Goal: Transaction & Acquisition: Purchase product/service

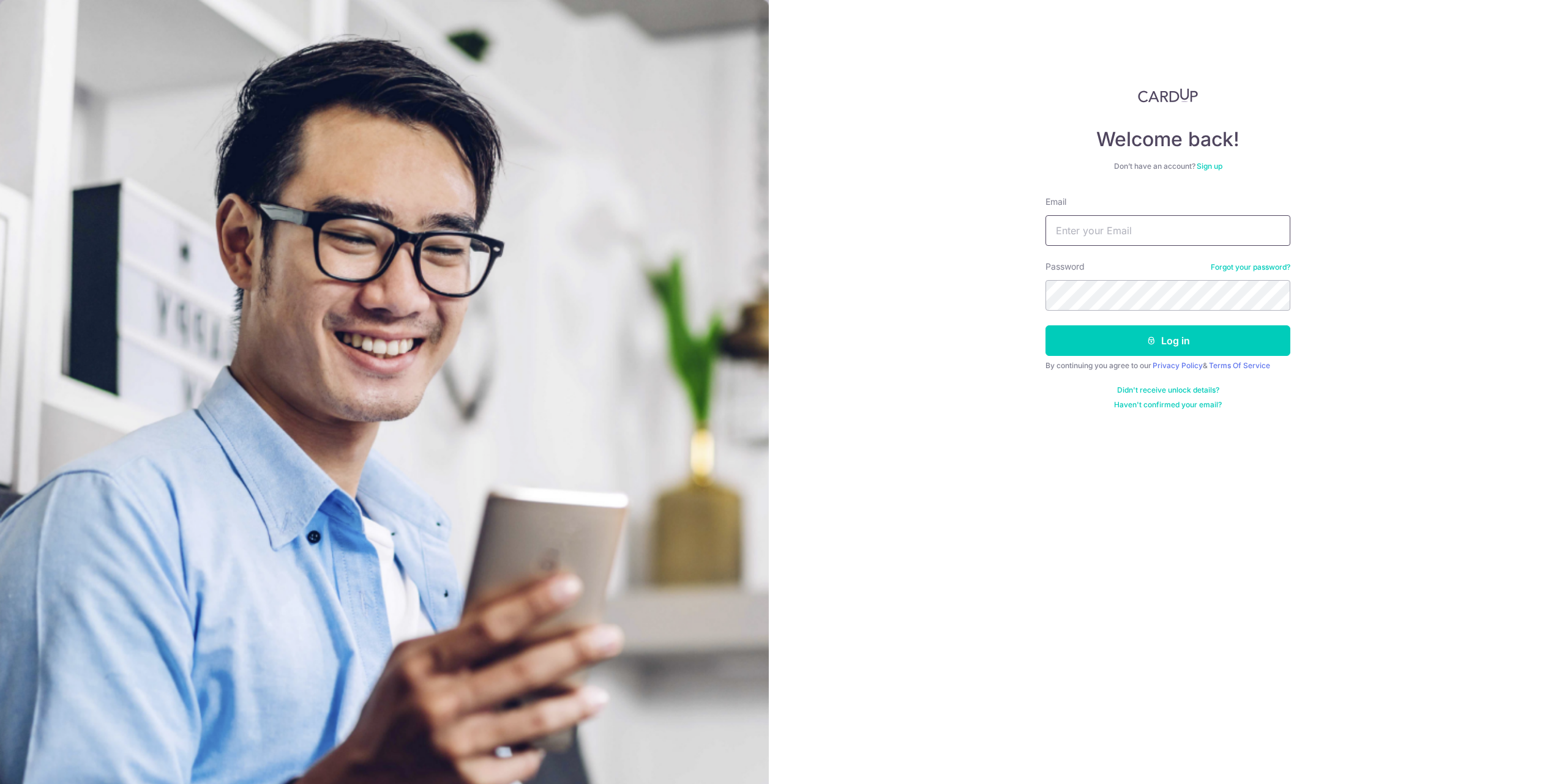
drag, startPoint x: 0, startPoint y: 0, endPoint x: 1106, endPoint y: 222, distance: 1128.1
click at [1106, 222] on input "Email" at bounding box center [1168, 231] width 245 height 31
type input "85476481@qq.com"
click at [1046, 325] on button "Log in" at bounding box center [1168, 340] width 245 height 31
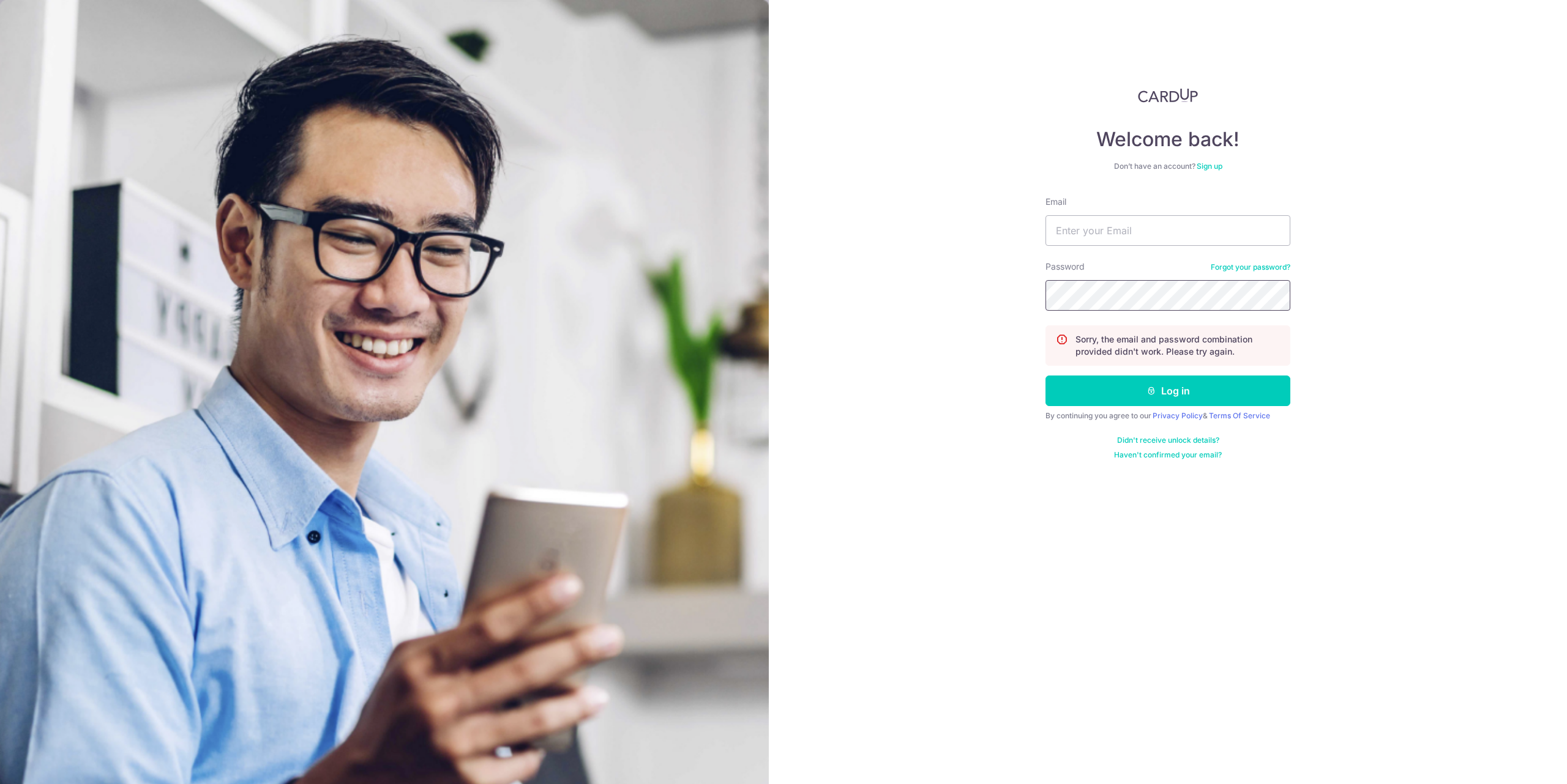
click at [1046, 376] on button "Log in" at bounding box center [1168, 391] width 245 height 31
click at [1107, 242] on input "Email" at bounding box center [1168, 231] width 245 height 31
type input "[EMAIL_ADDRESS][DOMAIN_NAME]"
click at [1247, 271] on link "Forgot your password?" at bounding box center [1251, 267] width 80 height 10
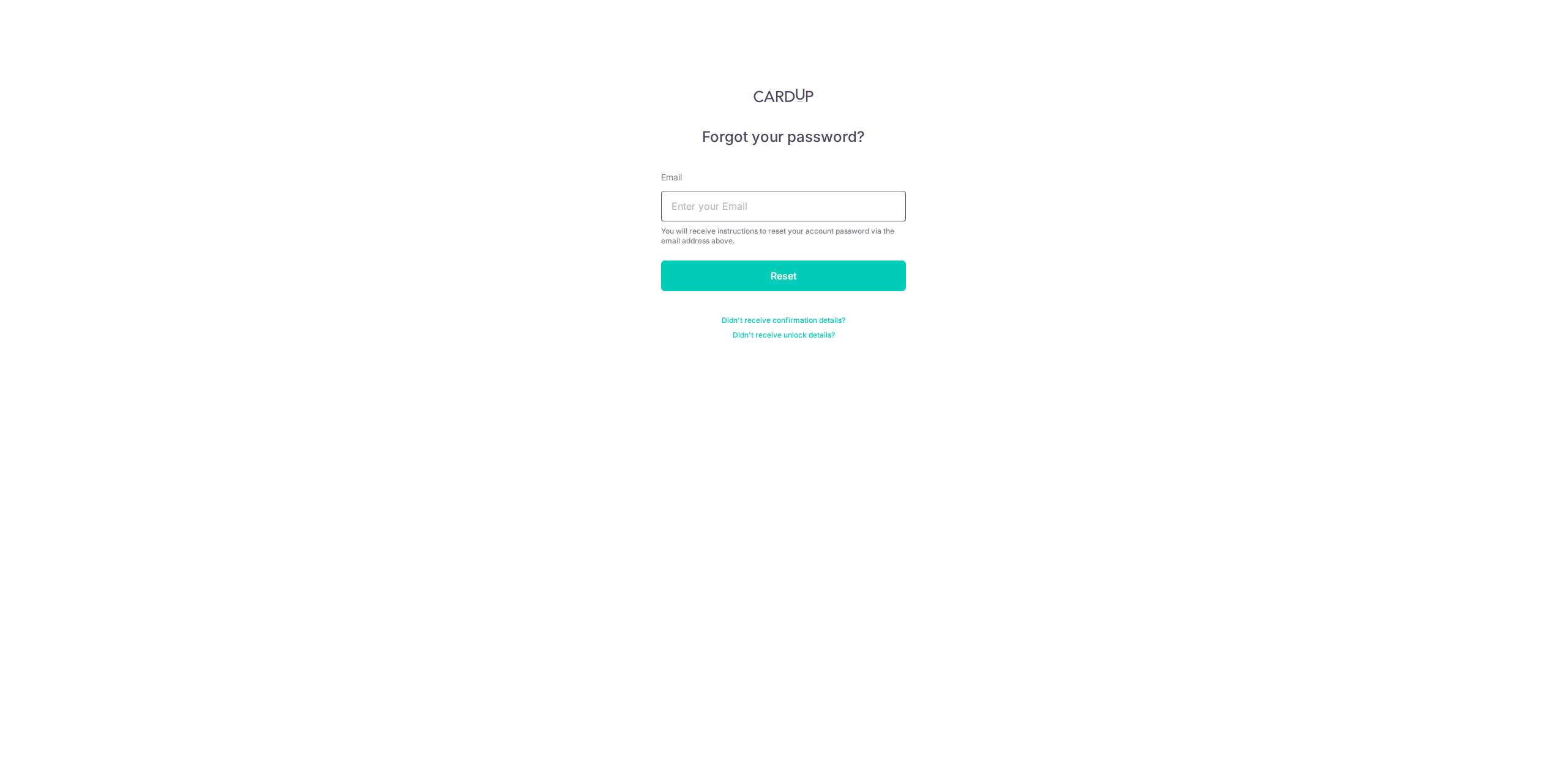
click at [841, 211] on input "text" at bounding box center [784, 206] width 245 height 31
type input "[EMAIL_ADDRESS][DOMAIN_NAME]"
click at [774, 265] on input "Reset" at bounding box center [784, 275] width 245 height 31
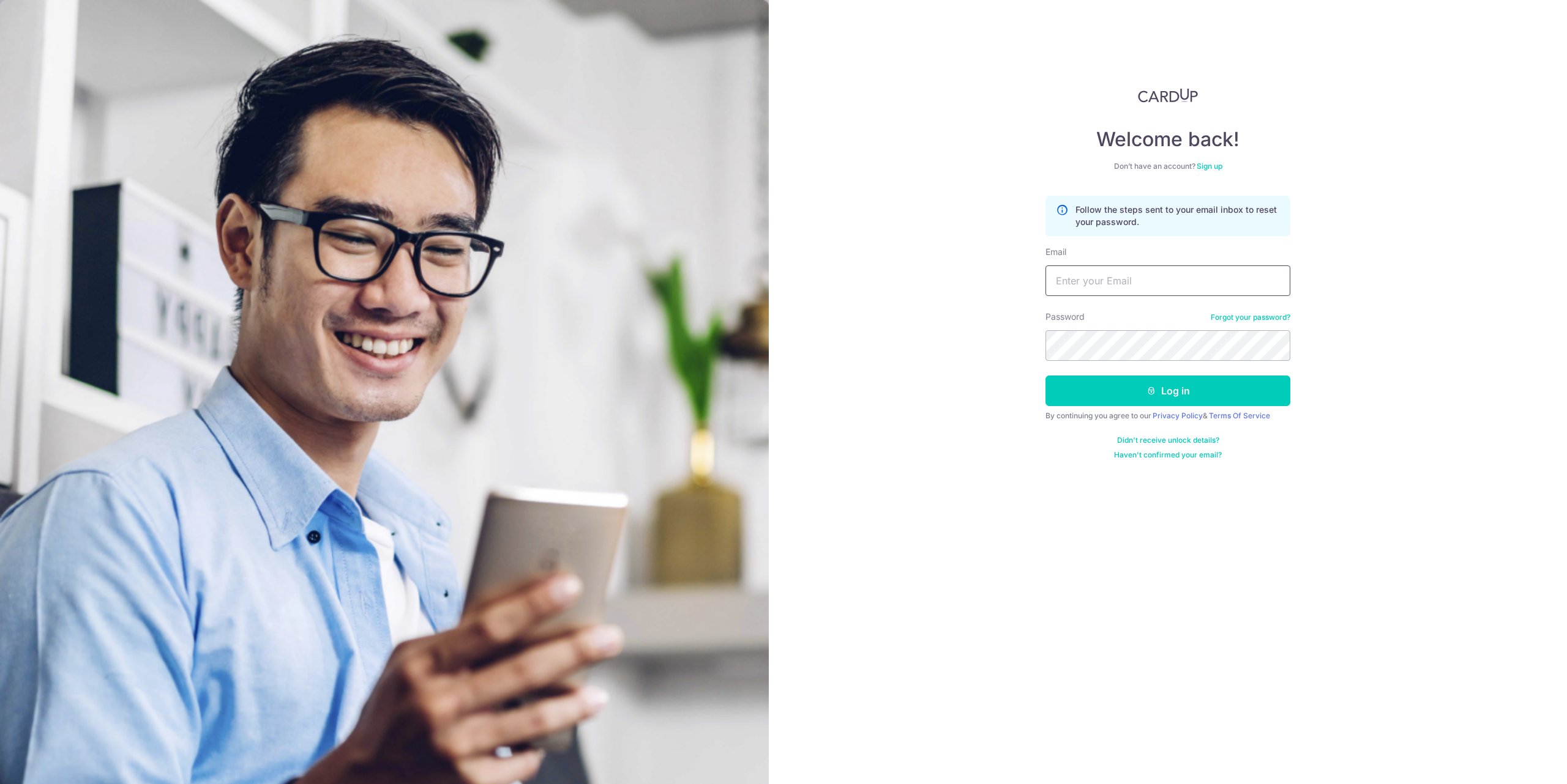
click at [1138, 273] on input "Email" at bounding box center [1168, 280] width 245 height 31
type input "[EMAIL_ADDRESS][DOMAIN_NAME]"
click at [1046, 376] on button "Log in" at bounding box center [1168, 391] width 245 height 31
click at [1122, 239] on input "Email" at bounding box center [1168, 231] width 245 height 31
type input "85476481@qq.com"
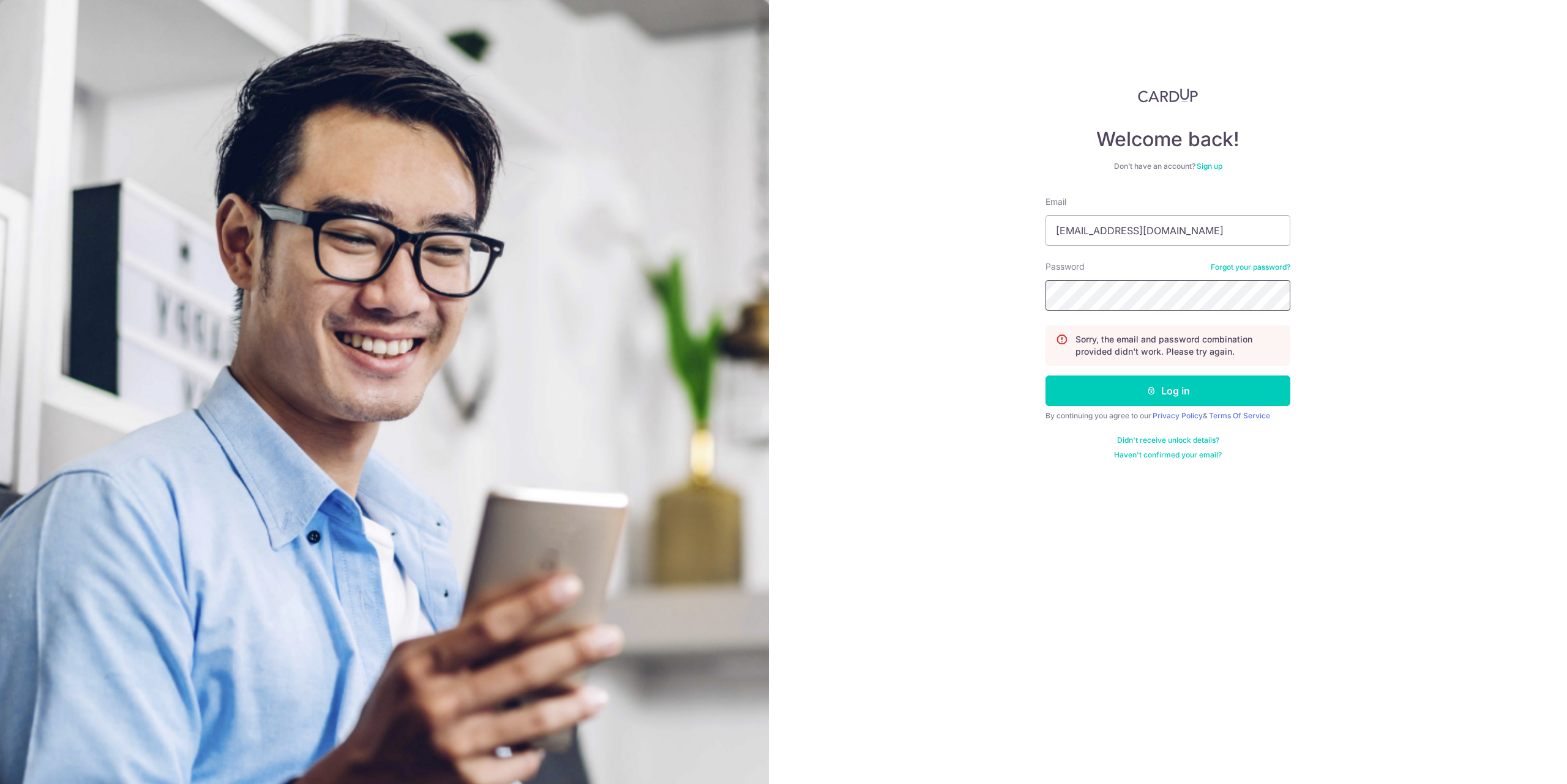
click at [1046, 376] on button "Log in" at bounding box center [1168, 391] width 245 height 31
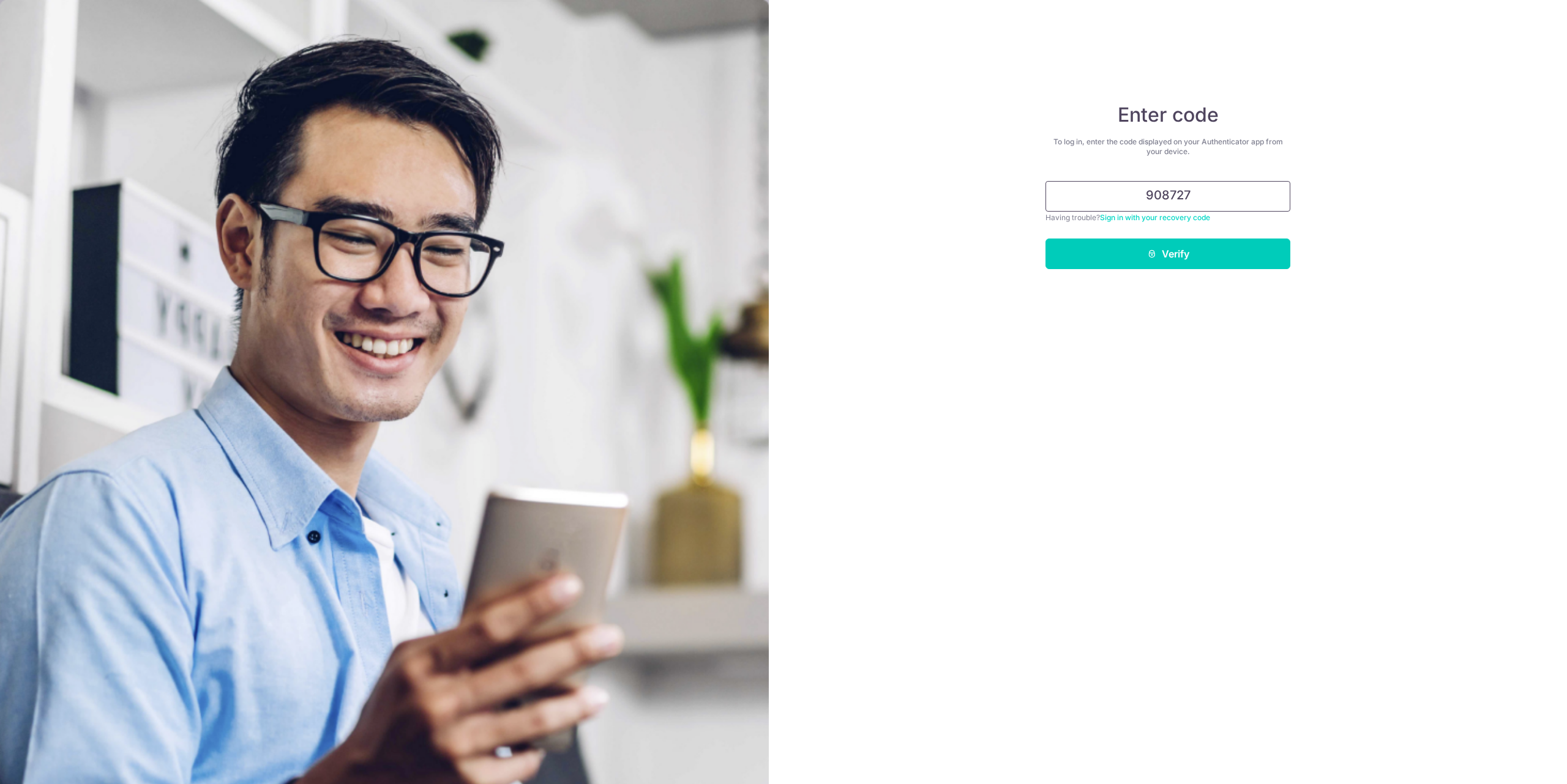
type input "908727"
click at [1046, 239] on button "Verify" at bounding box center [1168, 254] width 245 height 31
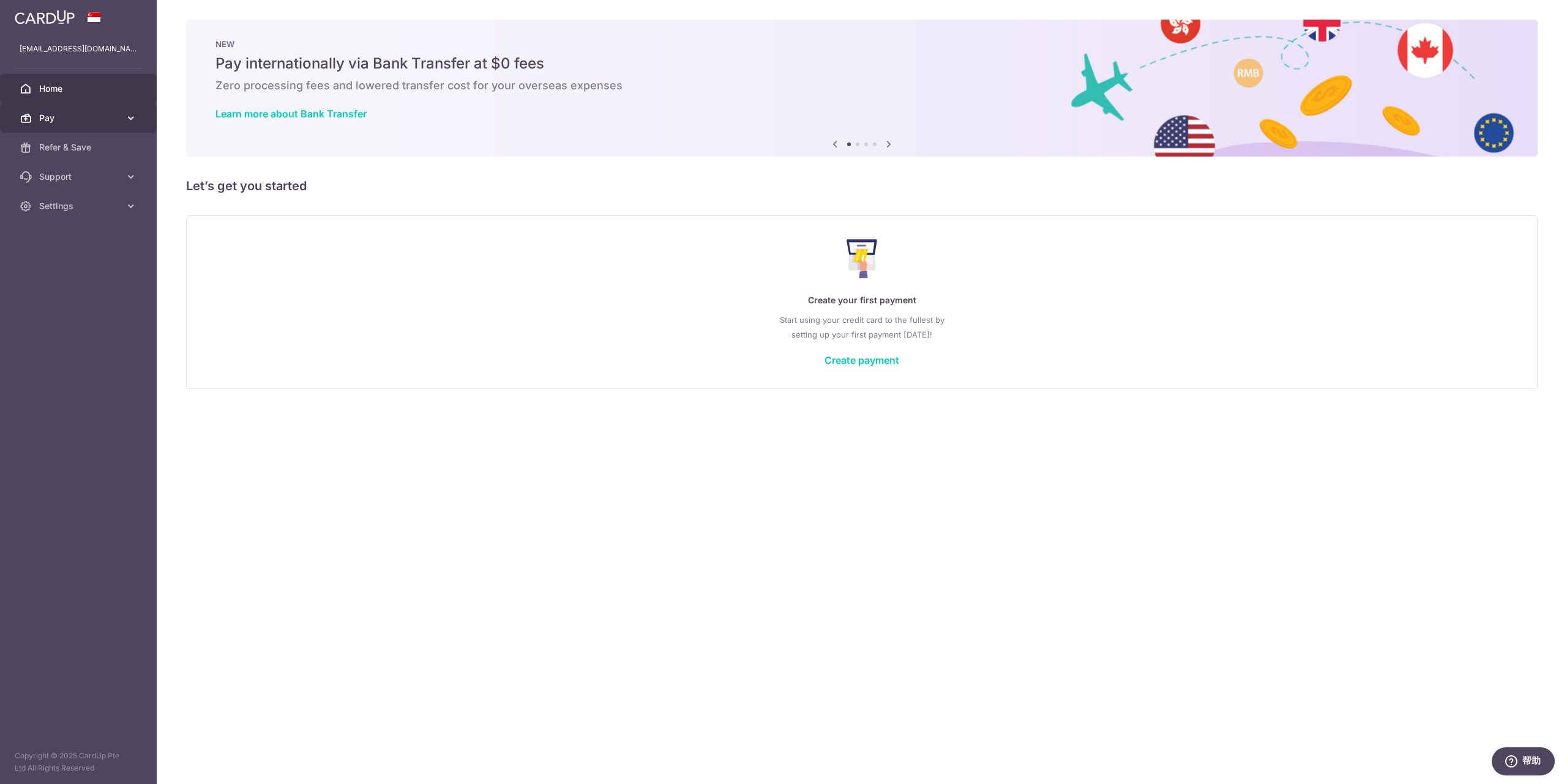
click at [107, 123] on span "Pay" at bounding box center [79, 118] width 81 height 12
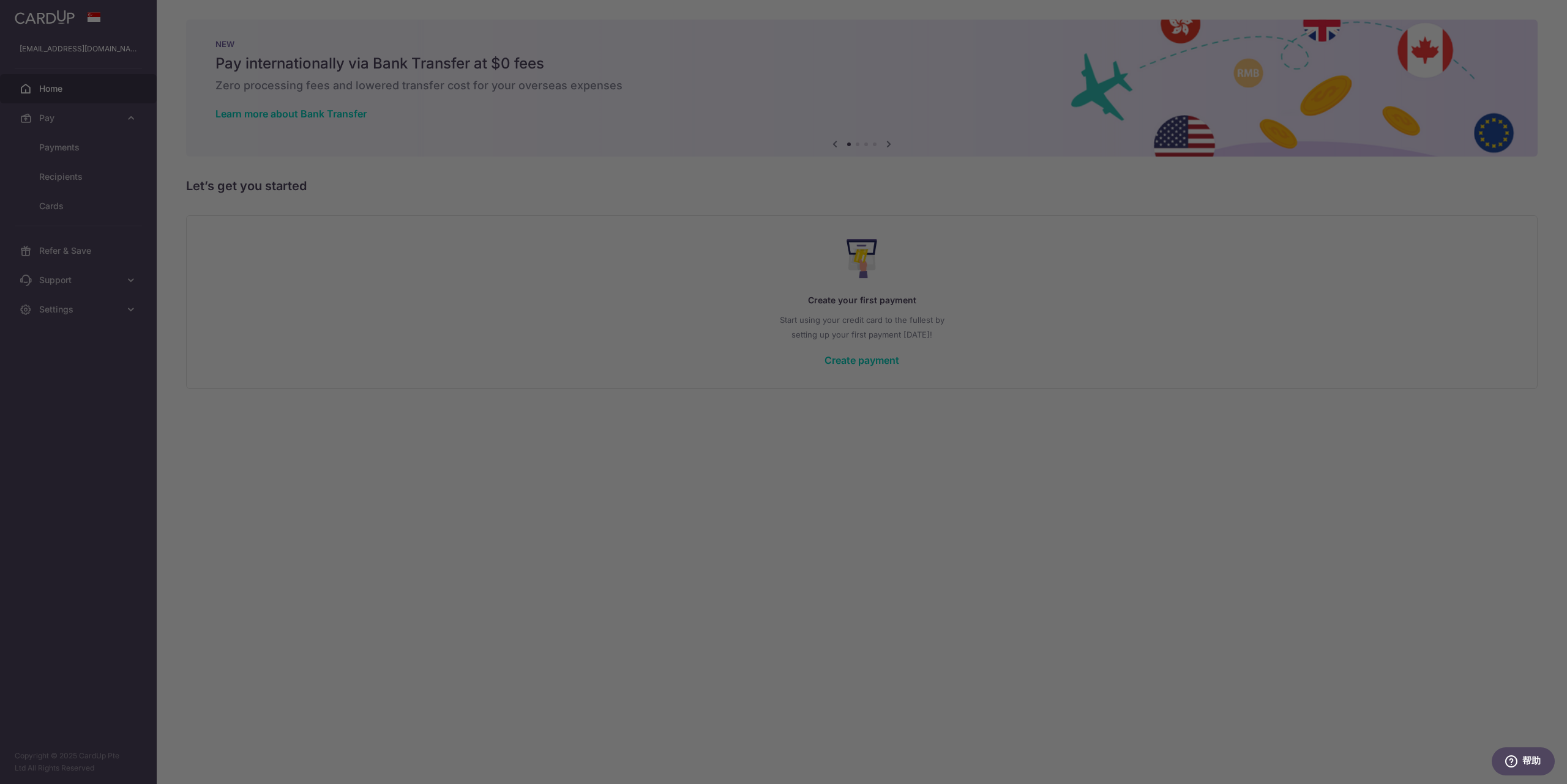
click at [99, 146] on div at bounding box center [791, 396] width 1583 height 792
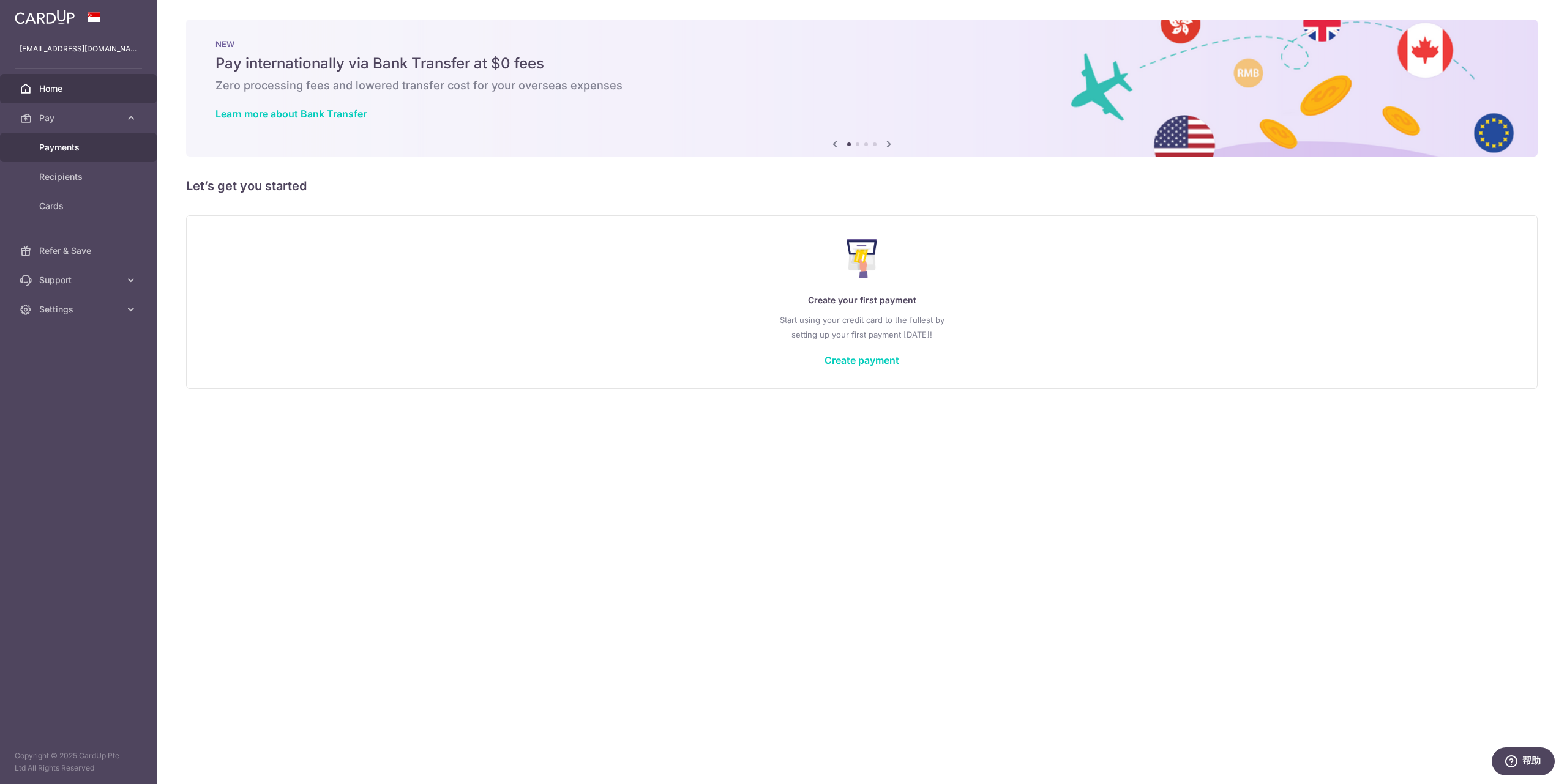
click at [101, 153] on span "Payments" at bounding box center [79, 147] width 81 height 12
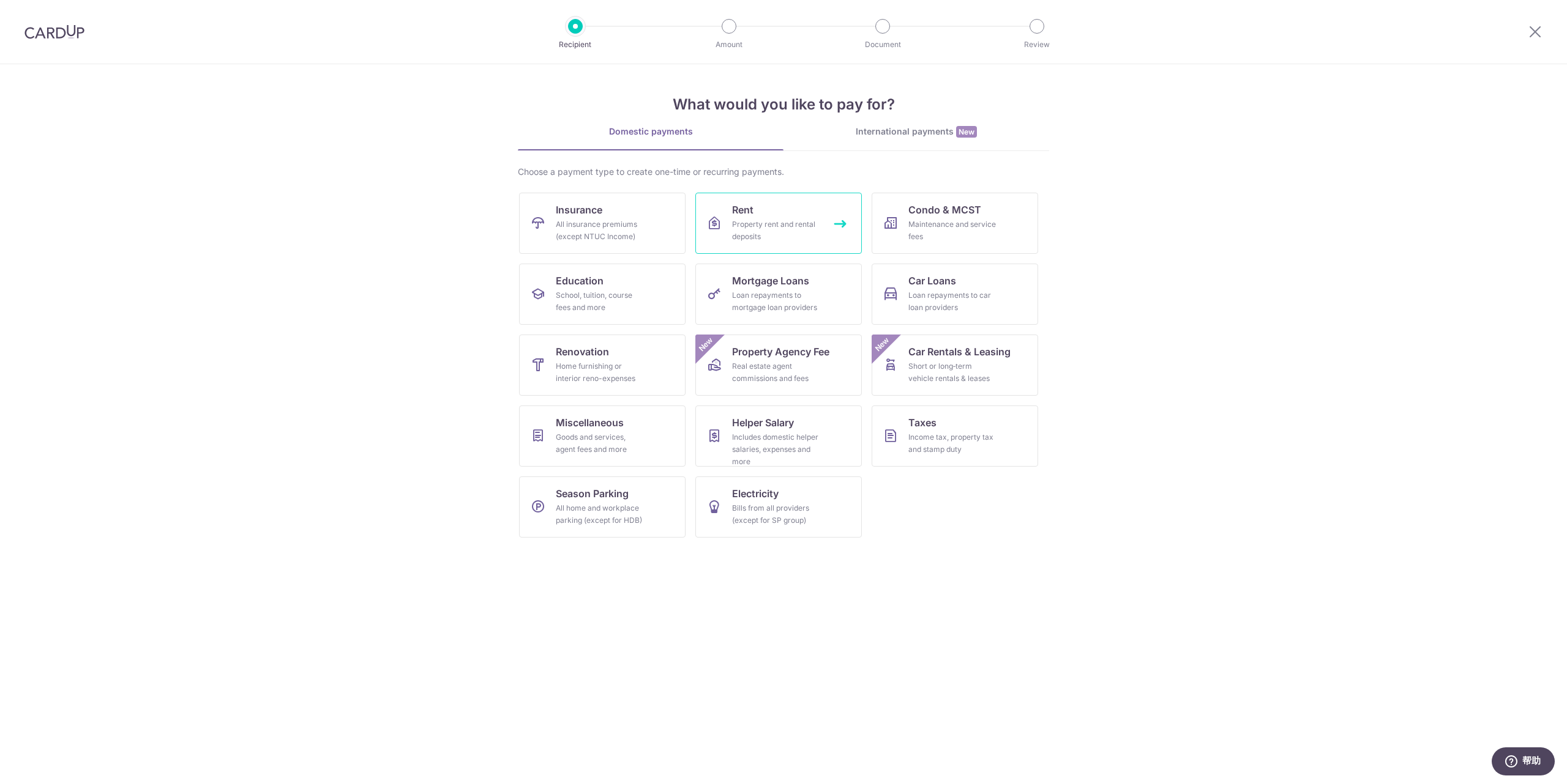
click at [780, 222] on div "Property rent and rental deposits" at bounding box center [776, 231] width 88 height 25
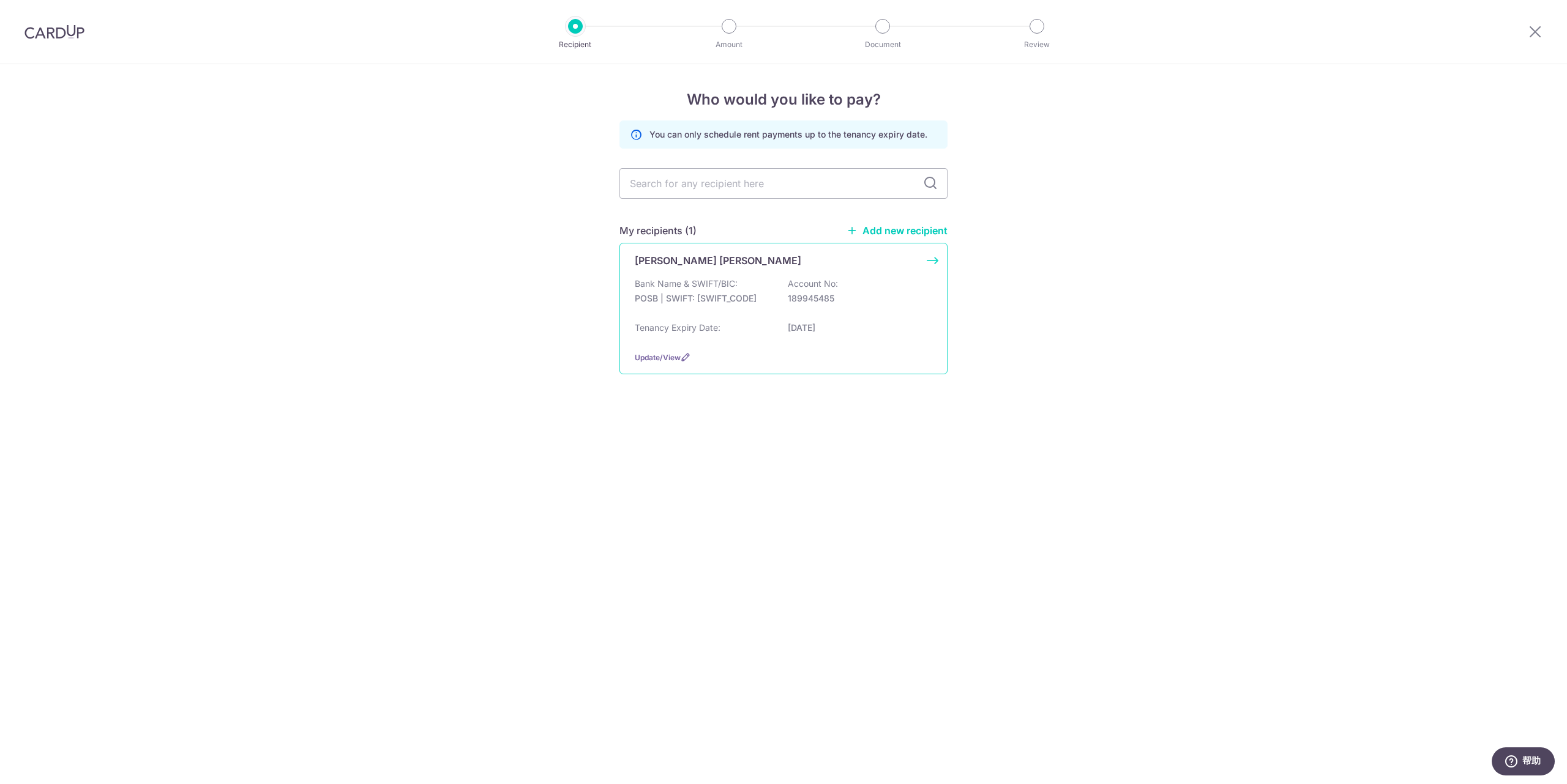
click at [734, 270] on div "Lin Ji Chris Bank Name & SWIFT/BIC: POSB | SWIFT: DBSSSGSGXXX Account No: 18994…" at bounding box center [783, 309] width 328 height 132
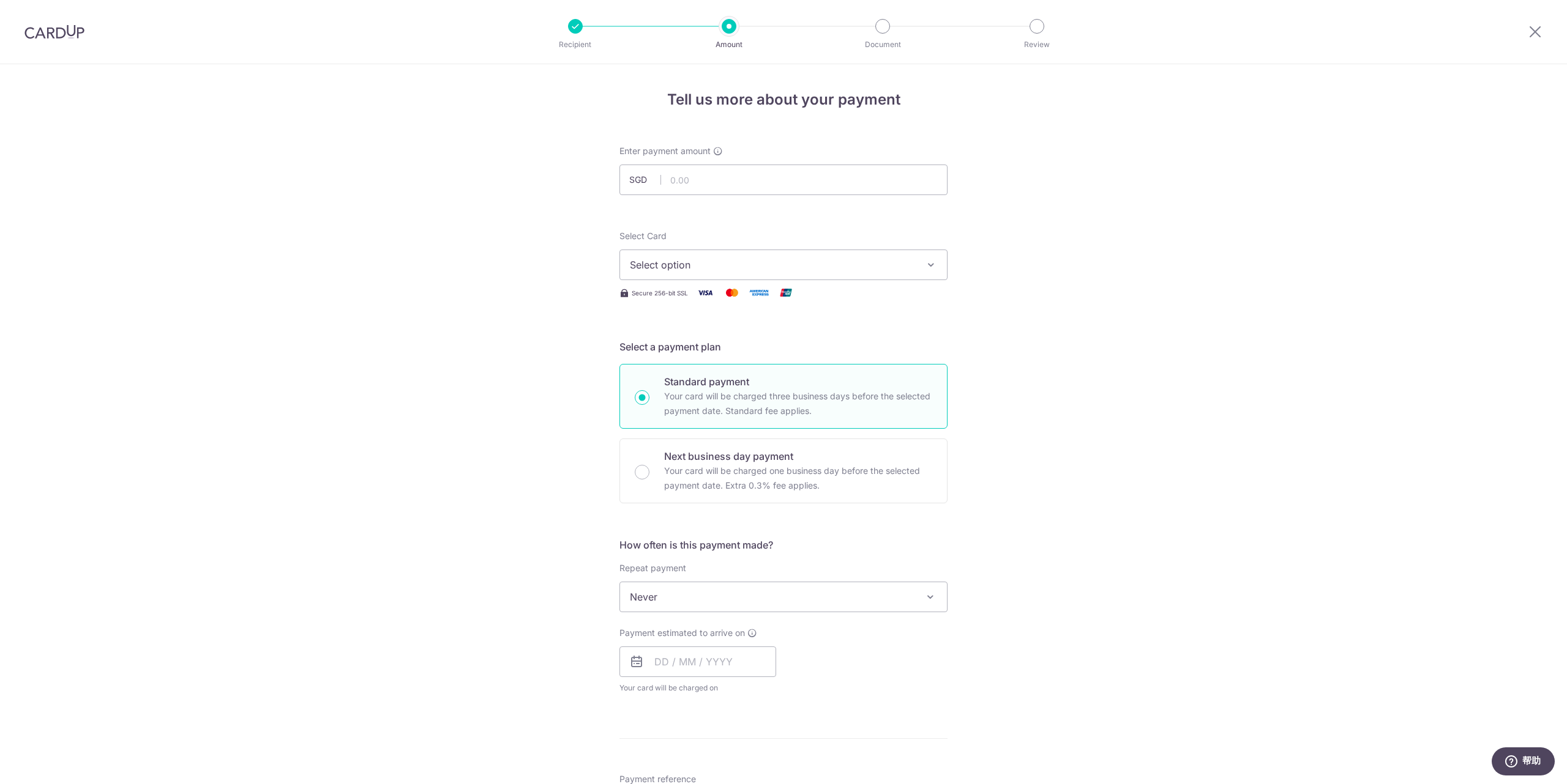
click at [710, 273] on button "Select option" at bounding box center [783, 265] width 328 height 31
click at [864, 345] on h5 "Select a payment plan" at bounding box center [783, 347] width 328 height 15
drag, startPoint x: 749, startPoint y: 309, endPoint x: 638, endPoint y: 309, distance: 111.0
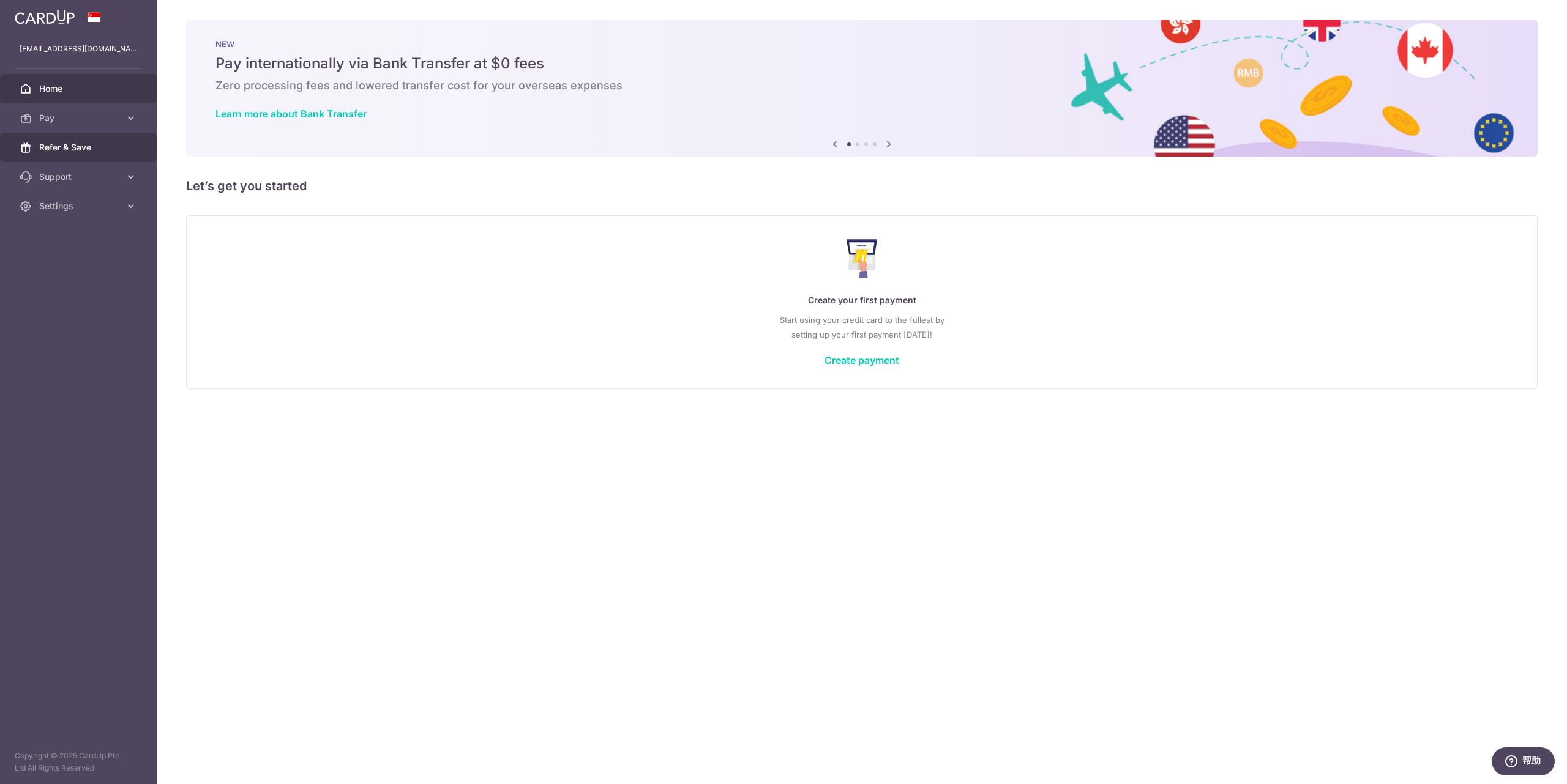
click at [99, 141] on span "Refer & Save" at bounding box center [79, 147] width 81 height 12
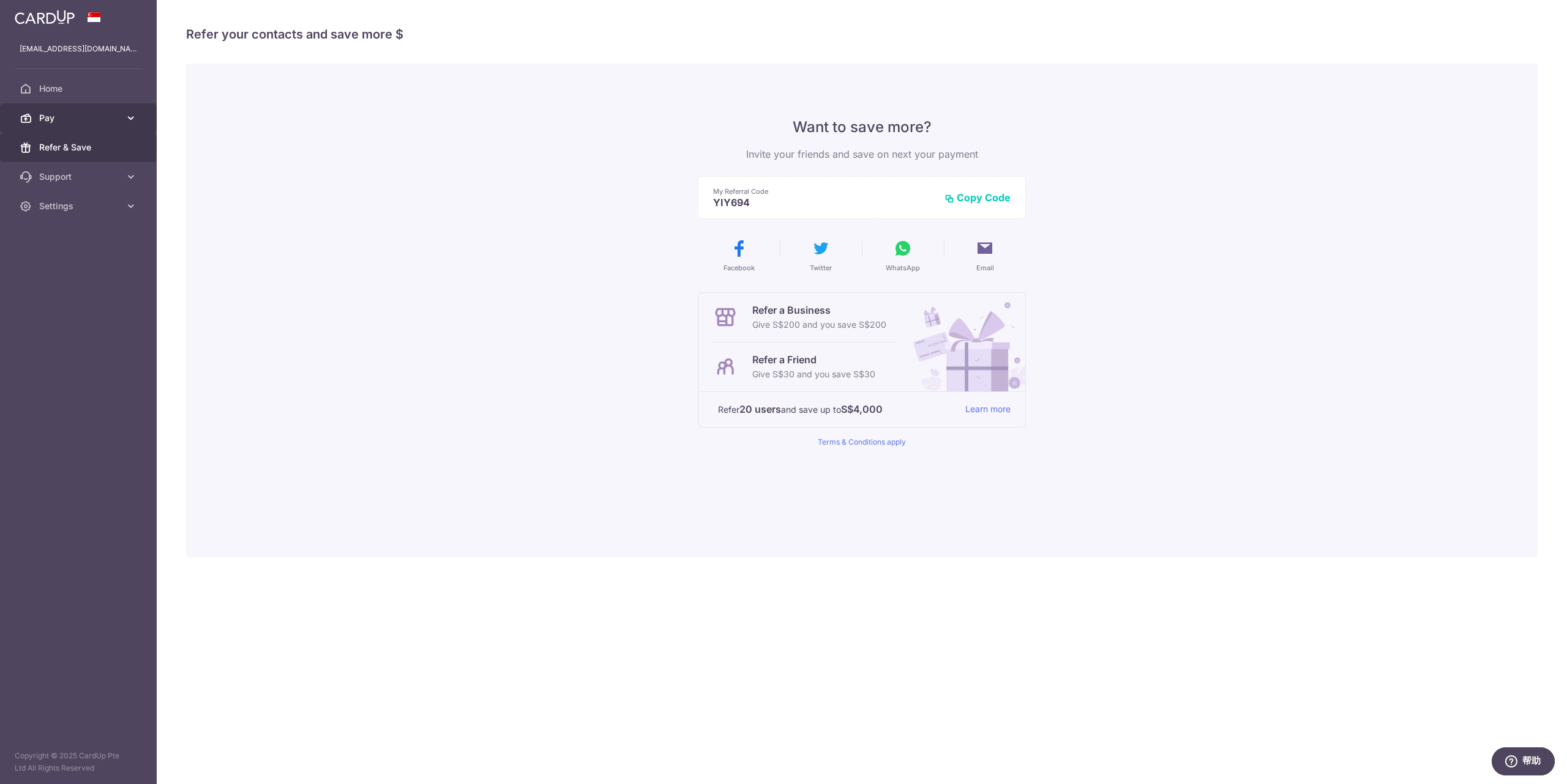
click at [104, 127] on link "Pay" at bounding box center [78, 118] width 157 height 29
click at [95, 90] on span "Home" at bounding box center [79, 89] width 81 height 12
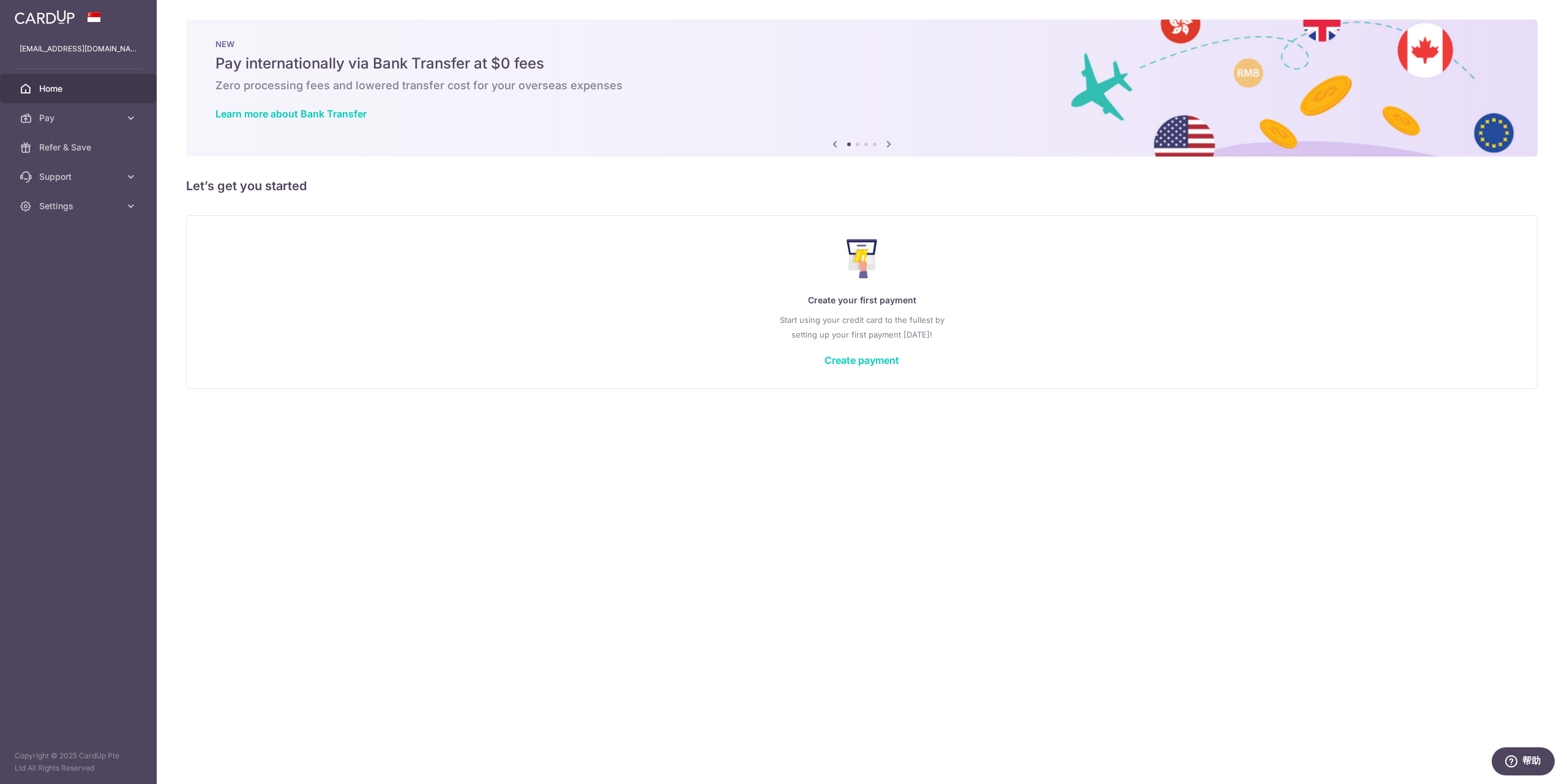
click at [892, 139] on icon at bounding box center [889, 144] width 15 height 15
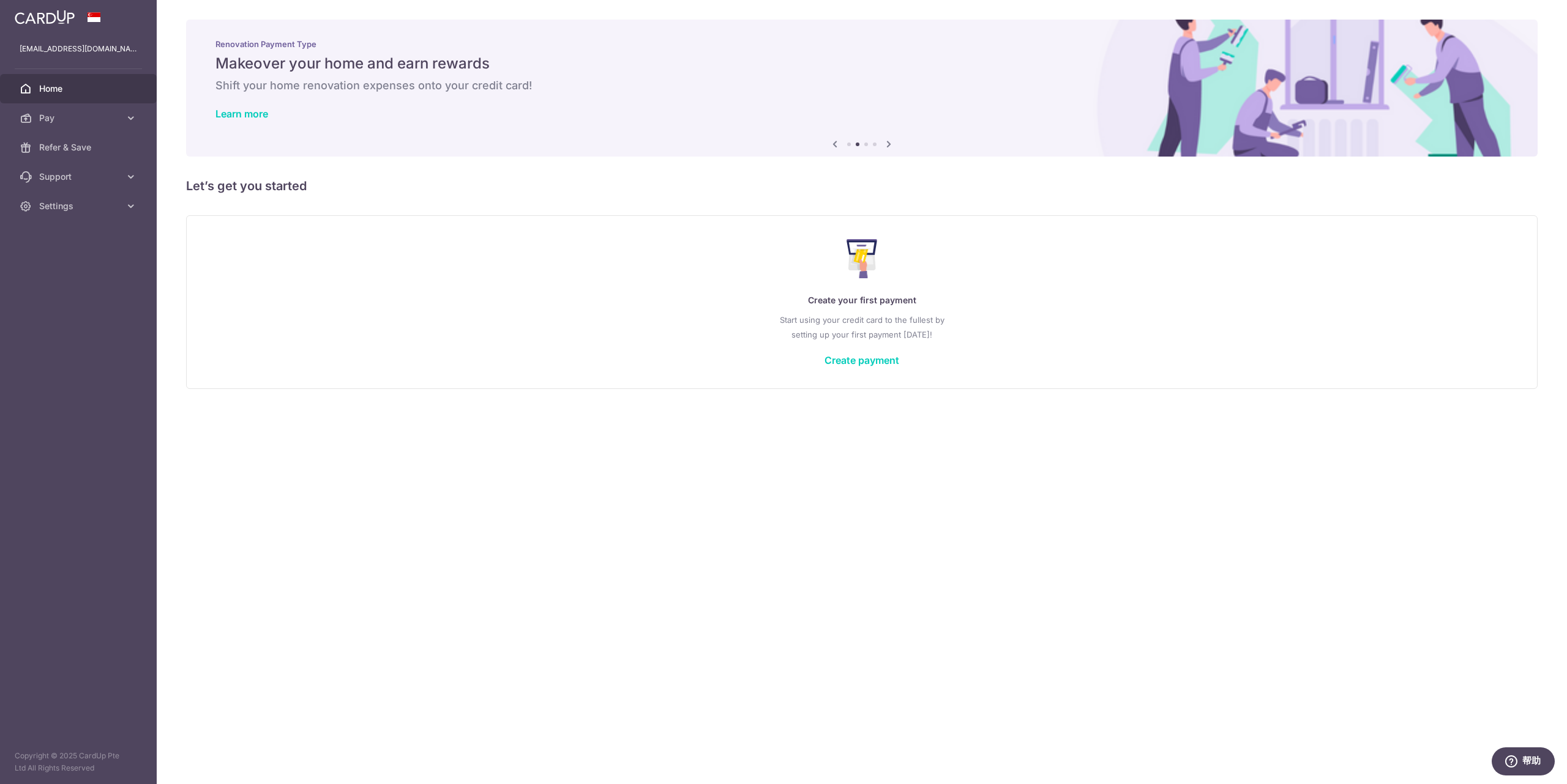
click at [892, 139] on icon at bounding box center [889, 144] width 15 height 15
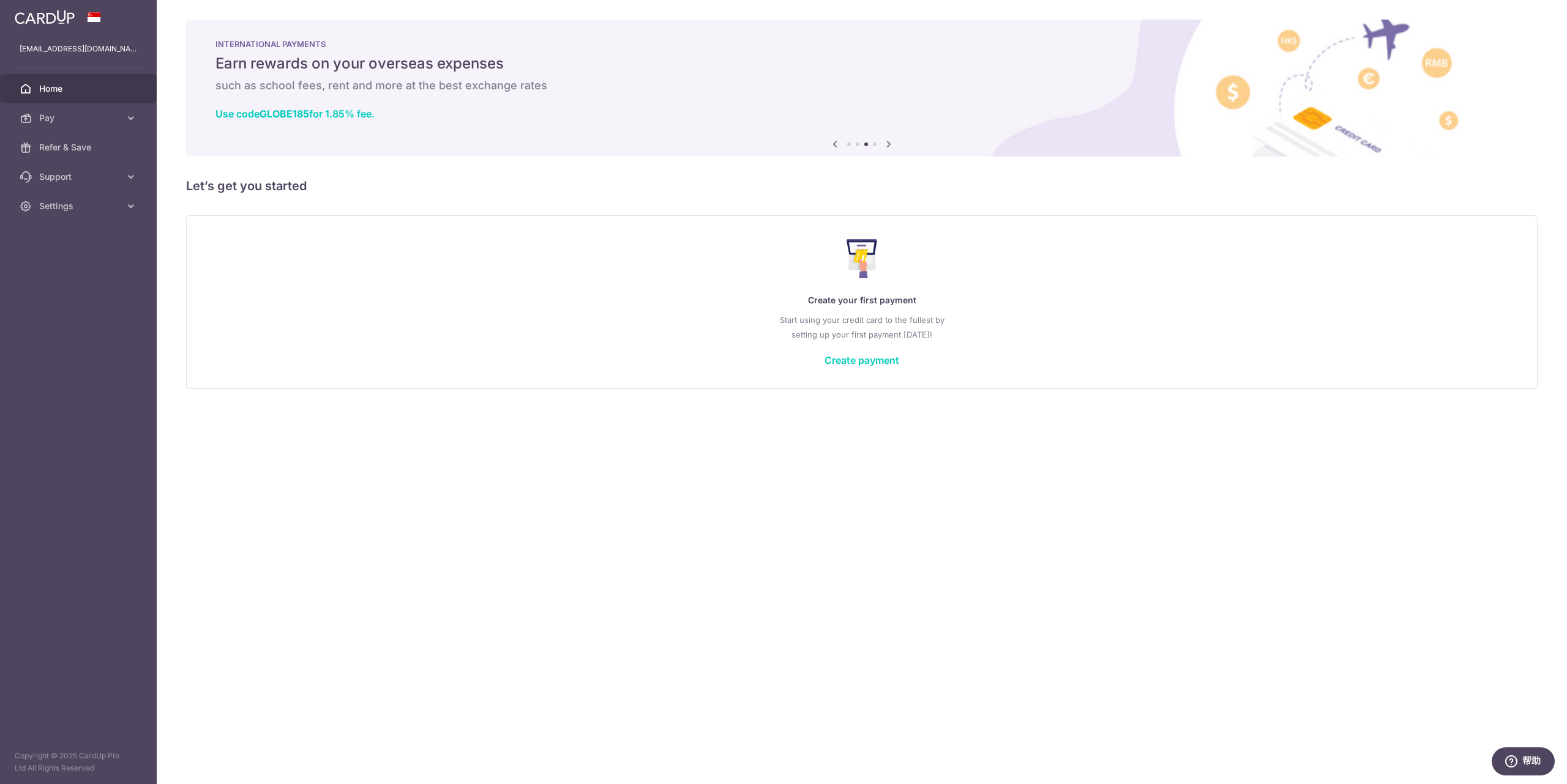
click at [892, 139] on icon at bounding box center [889, 144] width 15 height 15
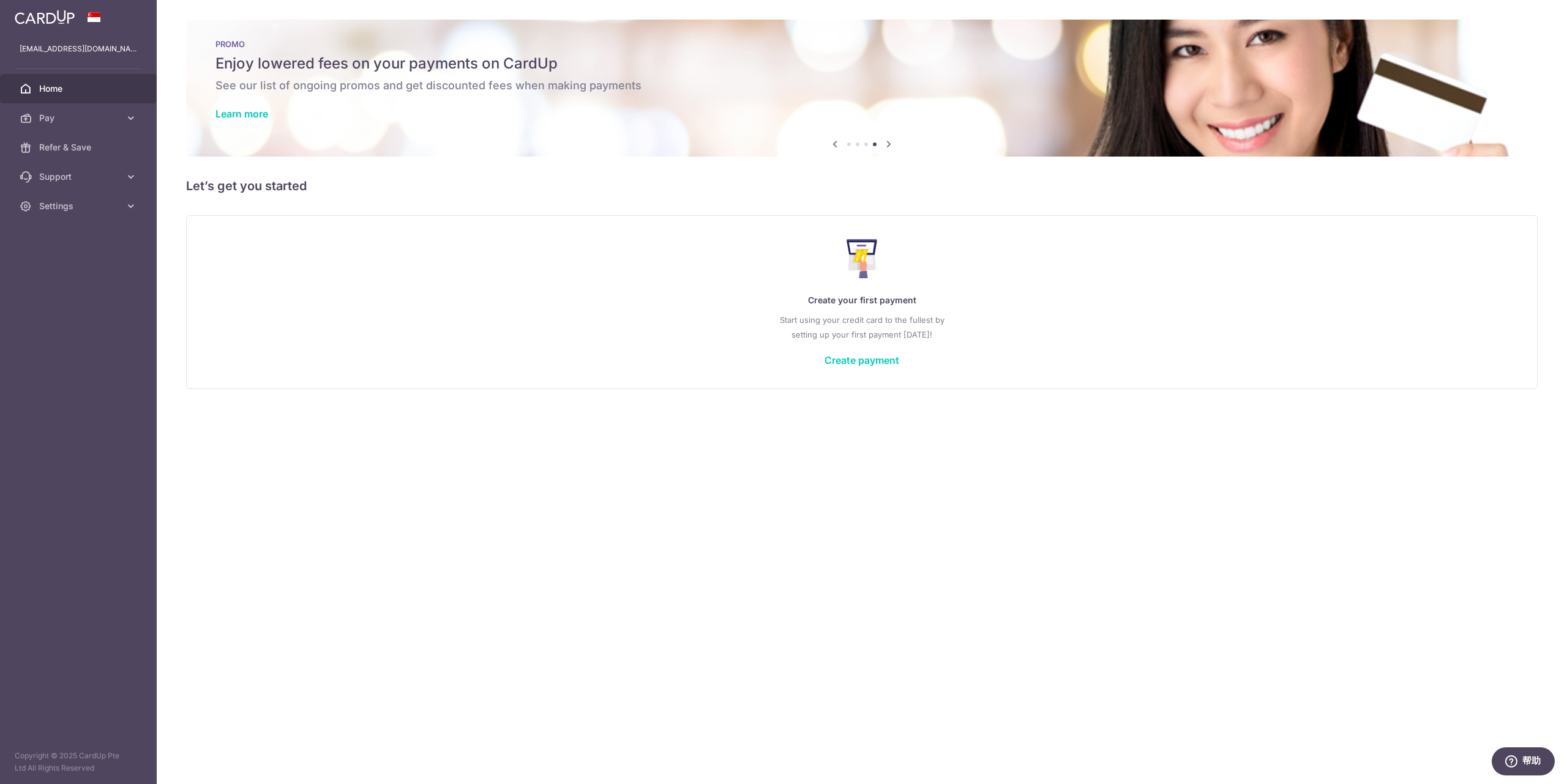
click at [870, 108] on div "Learn more" at bounding box center [862, 114] width 1293 height 12
click at [260, 118] on link "Learn more" at bounding box center [242, 114] width 52 height 12
